Goal: Task Accomplishment & Management: Manage account settings

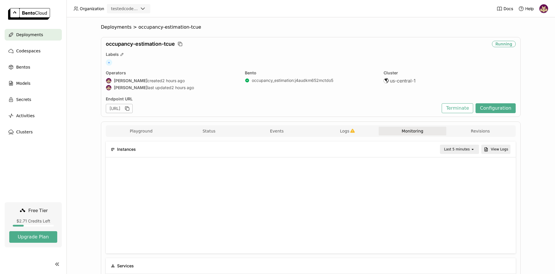
click at [458, 109] on button "Terminate" at bounding box center [456, 108] width 31 height 10
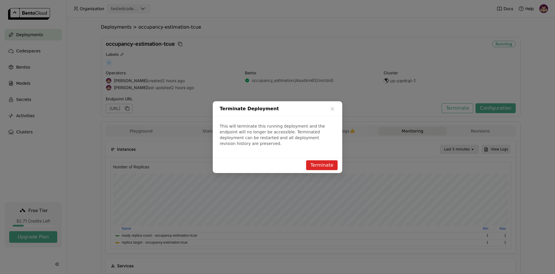
scroll to position [87, 400]
click at [329, 162] on button "Terminate" at bounding box center [321, 165] width 31 height 10
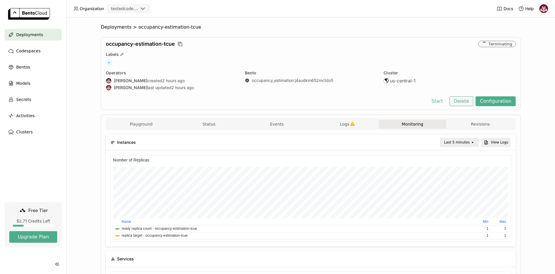
click at [463, 101] on button "Delete" at bounding box center [461, 101] width 24 height 10
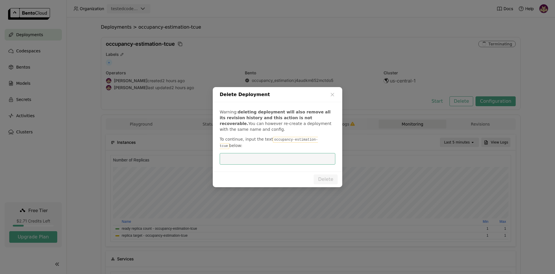
click at [283, 142] on code "occupancy-estimation-tcue" at bounding box center [269, 143] width 98 height 12
click at [274, 144] on code "occupancy-estimation-tcue" at bounding box center [269, 143] width 98 height 12
drag, startPoint x: 268, startPoint y: 143, endPoint x: 317, endPoint y: 142, distance: 49.1
click at [317, 142] on code "occupancy-estimation-tcue" at bounding box center [269, 143] width 98 height 12
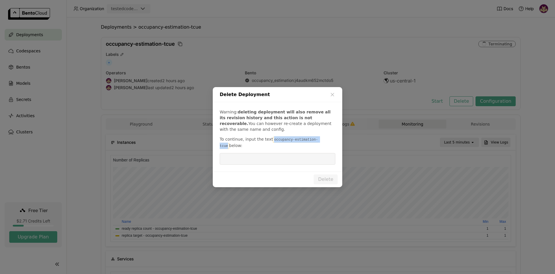
copy code "occupancy-estimation-tcue"
click at [307, 156] on input "dialog" at bounding box center [277, 158] width 109 height 11
paste input "occupancy-estimation-tcue"
type input "occupancy-estimation-tcue"
click at [326, 176] on button "Delete" at bounding box center [325, 179] width 24 height 10
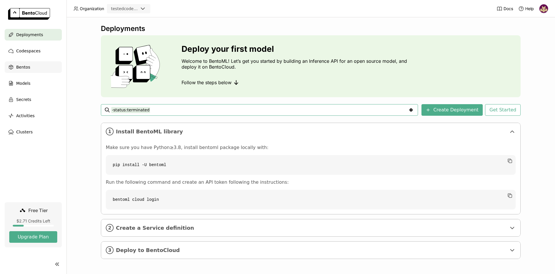
click at [31, 68] on div "Bentos" at bounding box center [33, 67] width 57 height 12
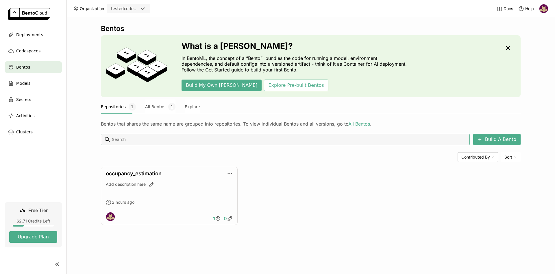
click at [29, 26] on link at bounding box center [33, 14] width 66 height 29
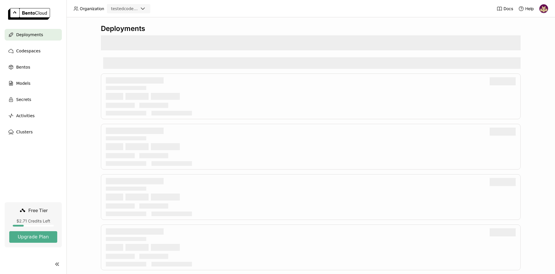
click at [32, 36] on span "Deployments" at bounding box center [29, 34] width 27 height 7
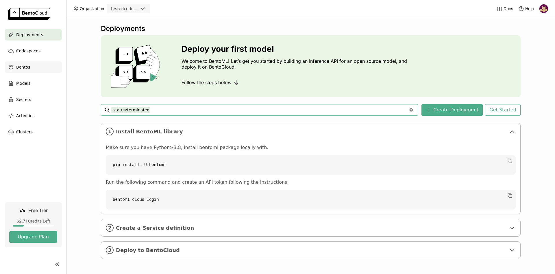
click at [34, 67] on div "Bentos" at bounding box center [33, 67] width 57 height 12
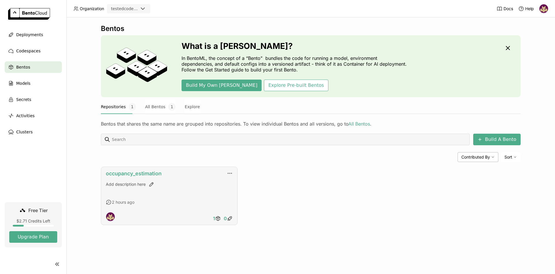
click at [140, 175] on link "occupancy_estimation" at bounding box center [134, 173] width 56 height 6
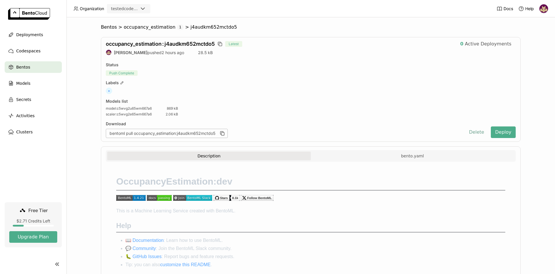
click at [476, 133] on button "Delete" at bounding box center [476, 132] width 24 height 12
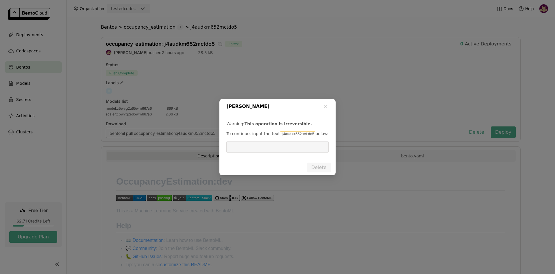
click at [283, 134] on code "j4audkm652mctdo5" at bounding box center [298, 134] width 36 height 6
copy p "j4audkm652mctdo5"
drag, startPoint x: 284, startPoint y: 153, endPoint x: 284, endPoint y: 147, distance: 5.2
click at [284, 152] on div "Warning: This operation is irreversible. To continue, input the text j4audkm652…" at bounding box center [277, 137] width 116 height 46
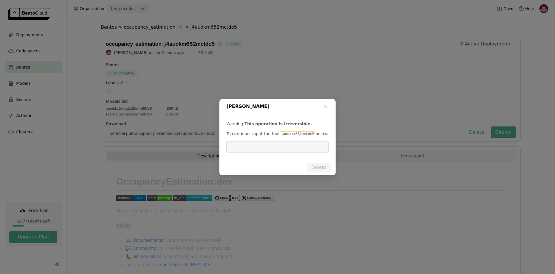
click at [283, 147] on input "dialog" at bounding box center [277, 146] width 95 height 11
paste input "j4audkm652mctdo5"
type input "j4audkm652mctdo5"
click at [318, 168] on button "Delete" at bounding box center [319, 167] width 24 height 10
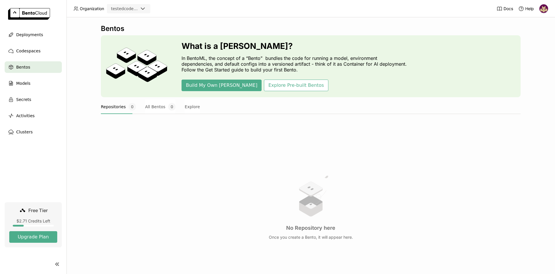
click at [79, 116] on div "Bentos What is a Bento? In BentoML, the concept of a “Bento” bundles the code f…" at bounding box center [310, 145] width 488 height 256
click at [40, 37] on div "Deployments" at bounding box center [33, 35] width 57 height 12
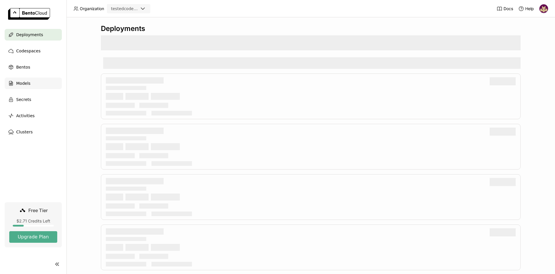
click at [27, 83] on span "Models" at bounding box center [23, 83] width 14 height 7
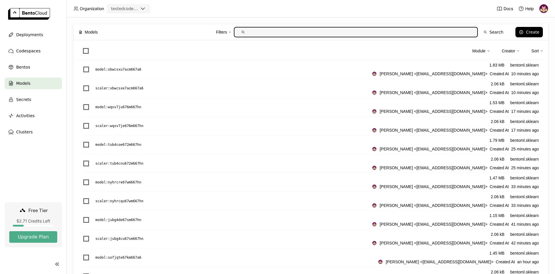
click at [88, 55] on div "Module Creator Sort" at bounding box center [310, 52] width 465 height 15
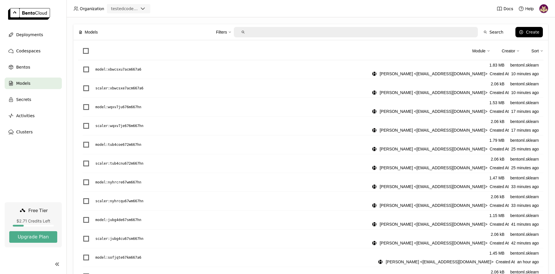
drag, startPoint x: 81, startPoint y: 51, endPoint x: 105, endPoint y: 61, distance: 25.9
click at [83, 51] on div "Module Creator Sort" at bounding box center [310, 52] width 465 height 15
click at [85, 50] on span at bounding box center [86, 51] width 6 height 6
click at [82, 47] on input "checkbox" at bounding box center [82, 47] width 0 height 0
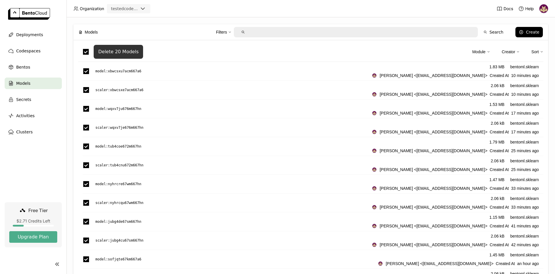
click at [122, 53] on div "Delete 20 Models" at bounding box center [118, 52] width 40 height 6
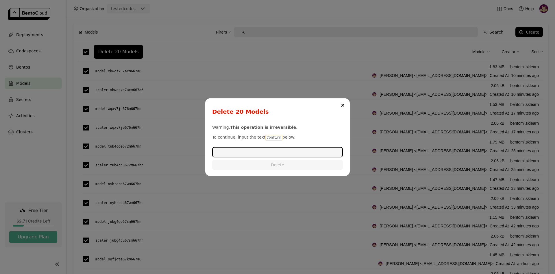
click at [268, 136] on code "Confirm" at bounding box center [273, 138] width 17 height 6
click at [269, 136] on code "Confirm" at bounding box center [273, 138] width 17 height 6
copy p "Confirm"
click at [266, 152] on input "dialog" at bounding box center [277, 151] width 129 height 9
paste input "Confirm"
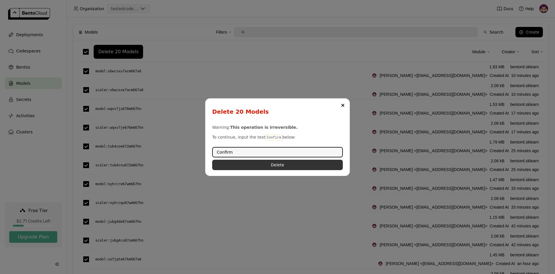
type input "Confirm"
click at [271, 163] on button "Delete" at bounding box center [277, 164] width 131 height 10
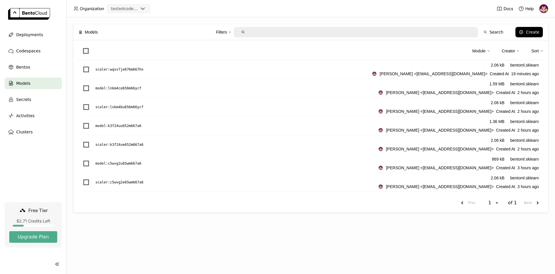
click at [86, 51] on span at bounding box center [86, 51] width 6 height 6
click at [82, 47] on input "checkbox" at bounding box center [82, 47] width 0 height 0
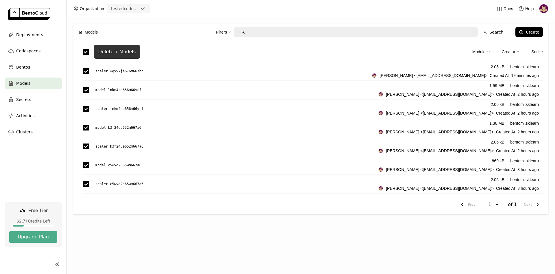
click at [112, 52] on div "Delete 7 Models" at bounding box center [116, 52] width 37 height 6
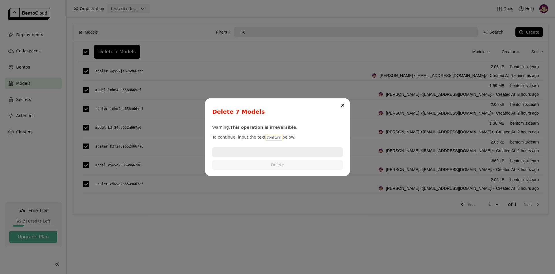
click at [269, 137] on code "Confirm" at bounding box center [273, 138] width 17 height 6
copy p "Confirm"
click at [273, 148] on input "dialog" at bounding box center [277, 151] width 129 height 9
paste input "Confirm"
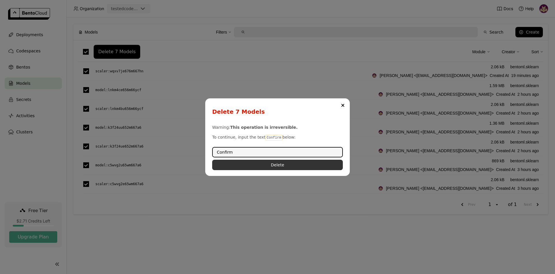
type input "Confirm"
click at [279, 163] on button "Delete" at bounding box center [277, 164] width 131 height 10
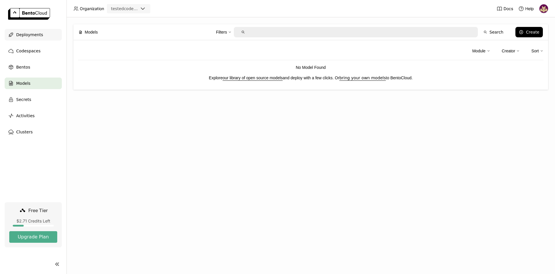
click at [38, 34] on span "Deployments" at bounding box center [29, 34] width 27 height 7
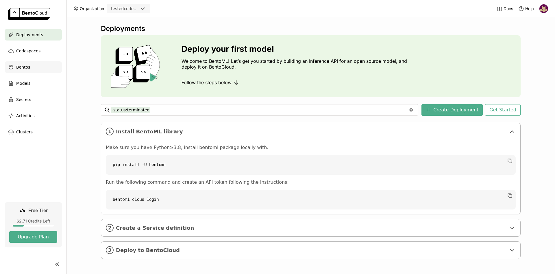
click at [28, 66] on span "Bentos" at bounding box center [23, 67] width 14 height 7
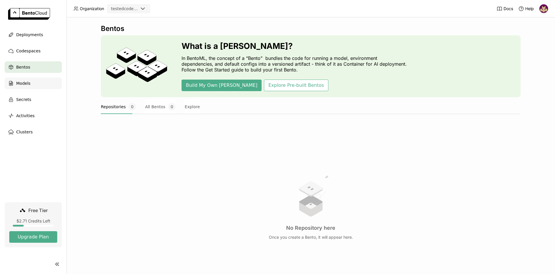
click at [25, 85] on span "Models" at bounding box center [23, 83] width 14 height 7
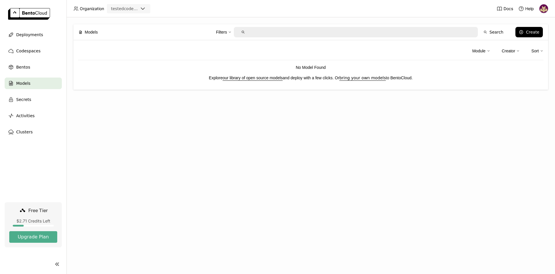
click at [542, 7] on img at bounding box center [543, 8] width 9 height 9
click at [528, 54] on span "Logout" at bounding box center [531, 54] width 12 height 5
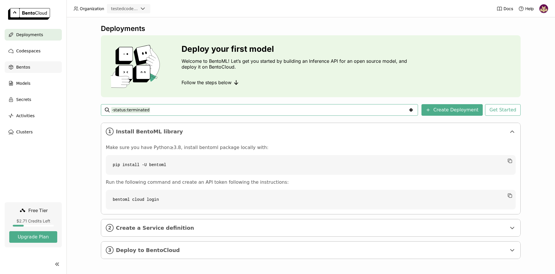
click at [34, 66] on div "Bentos" at bounding box center [33, 67] width 57 height 12
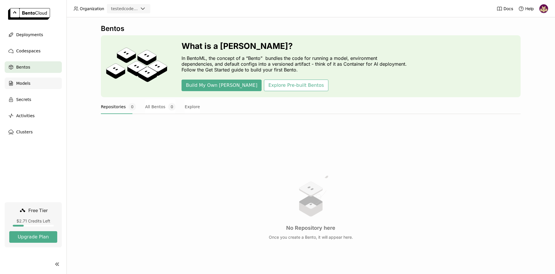
click at [32, 84] on div "Models" at bounding box center [33, 83] width 57 height 12
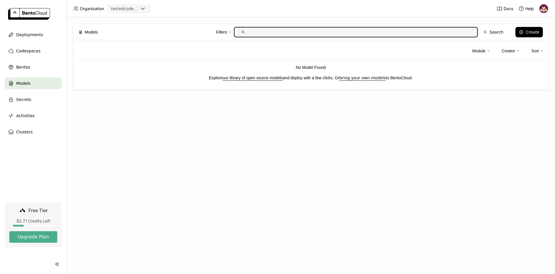
click at [545, 9] on img at bounding box center [543, 8] width 9 height 9
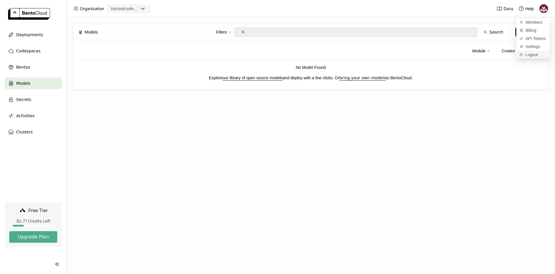
click at [534, 52] on span "Logout" at bounding box center [531, 54] width 12 height 5
